Goal: Task Accomplishment & Management: Manage account settings

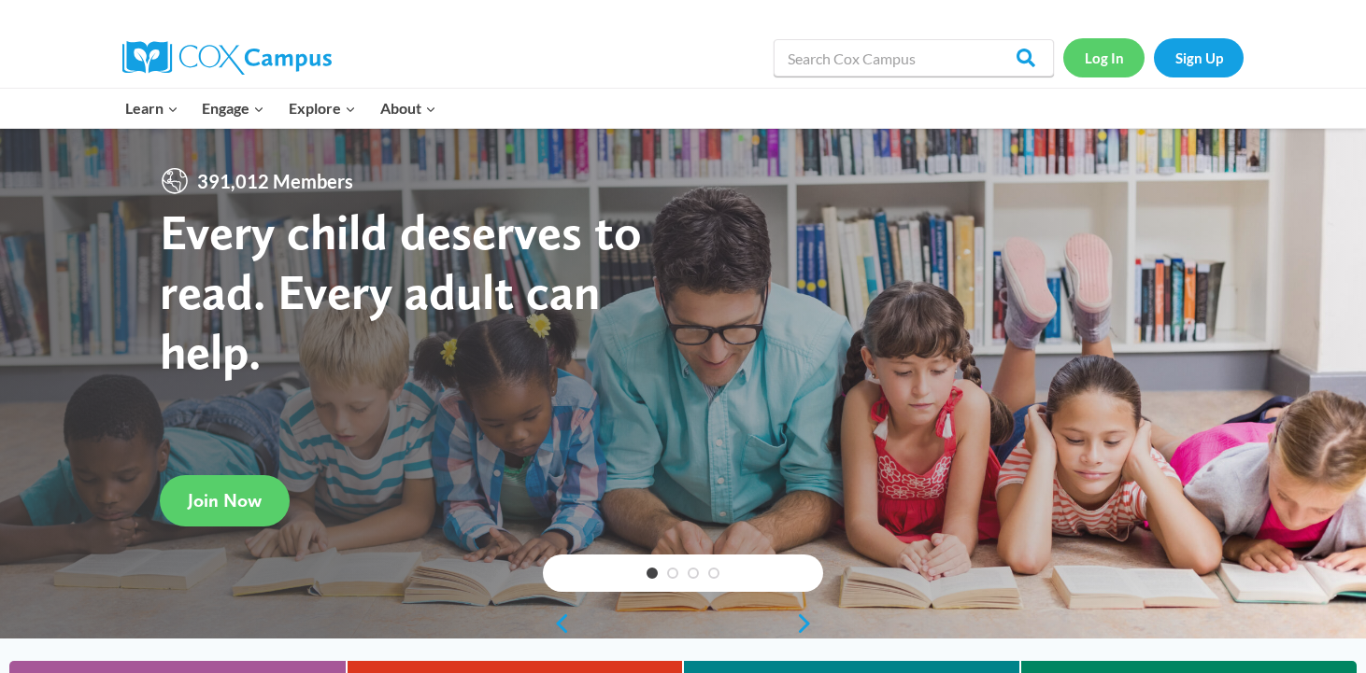
click at [1095, 57] on link "Log In" at bounding box center [1103, 57] width 81 height 38
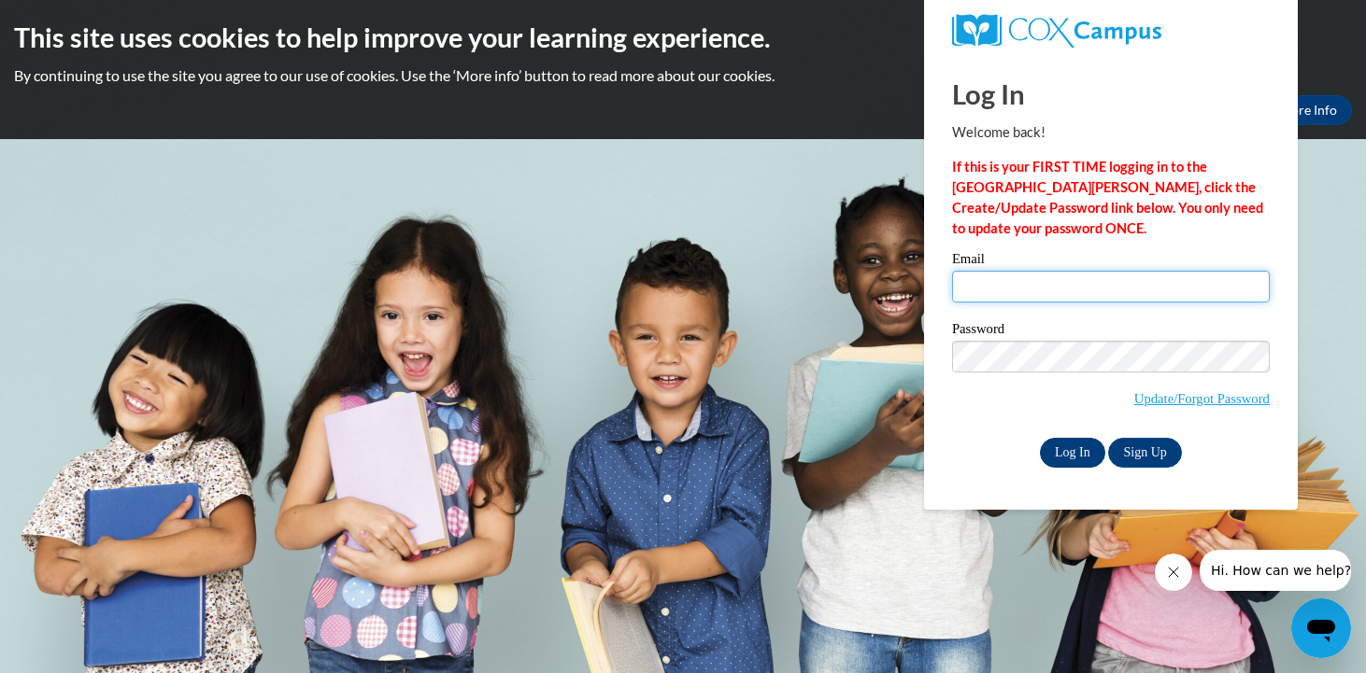
type input "[EMAIL_ADDRESS][DOMAIN_NAME]"
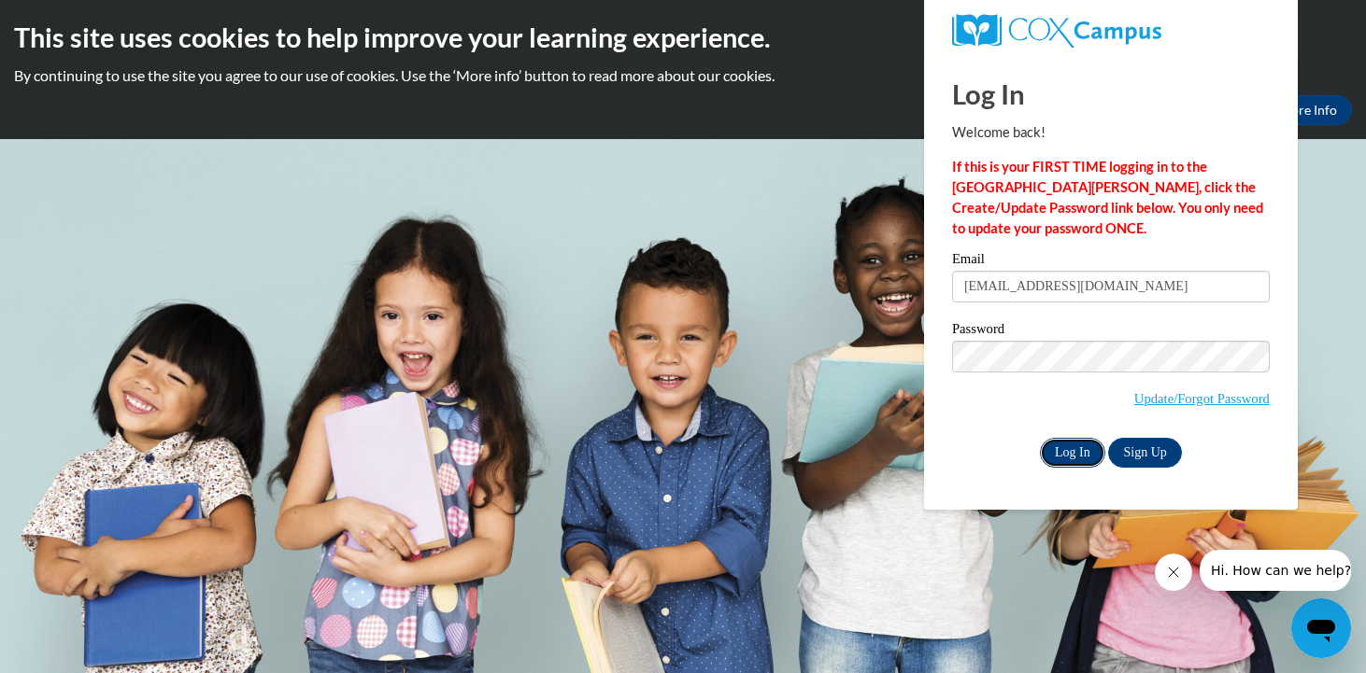
click at [1073, 451] on input "Log In" at bounding box center [1072, 453] width 65 height 30
